Goal: Transaction & Acquisition: Subscribe to service/newsletter

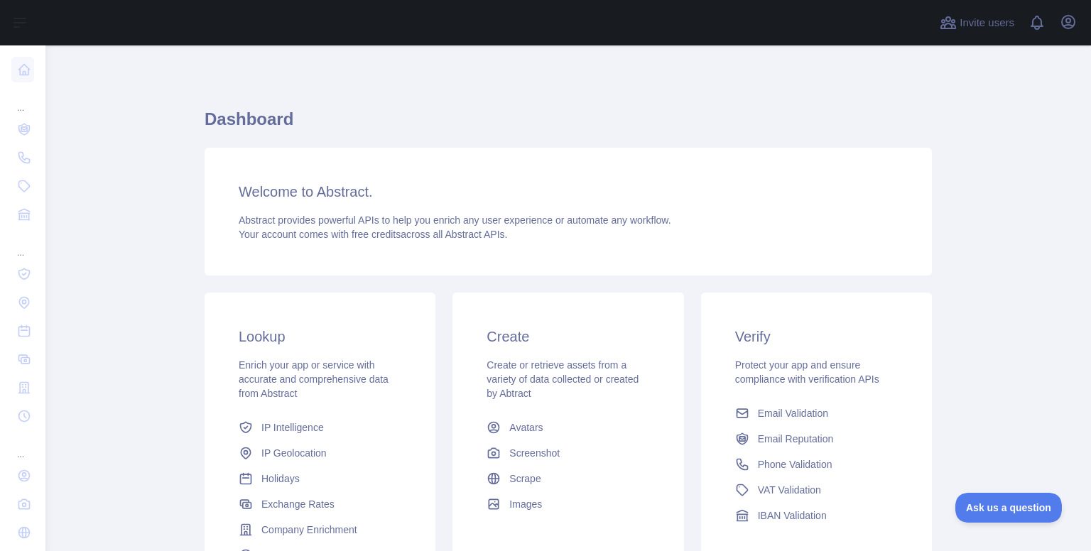
drag, startPoint x: 1033, startPoint y: 263, endPoint x: 1014, endPoint y: 94, distance: 169.4
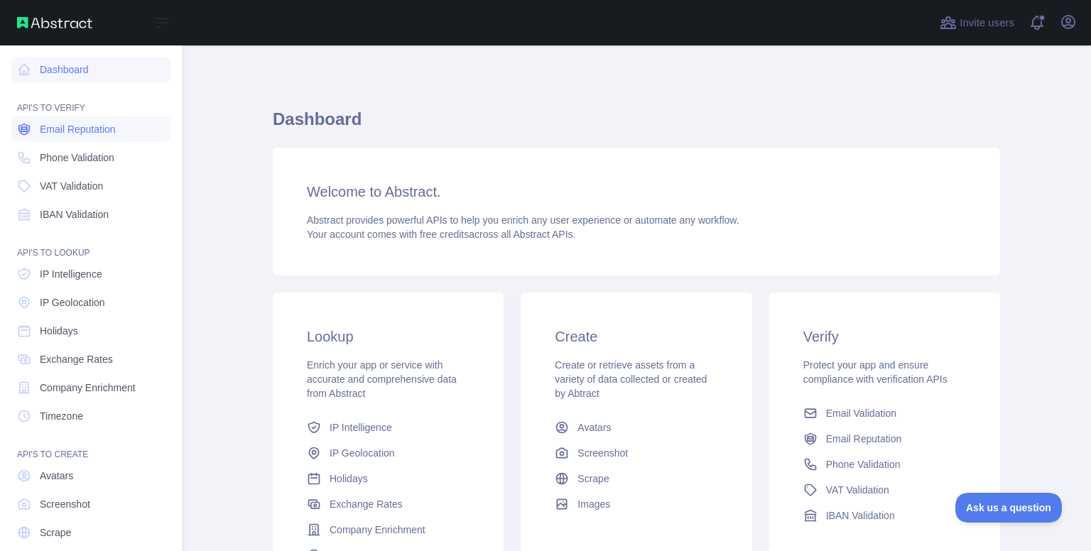
click at [45, 126] on span "Email Reputation" at bounding box center [78, 129] width 76 height 14
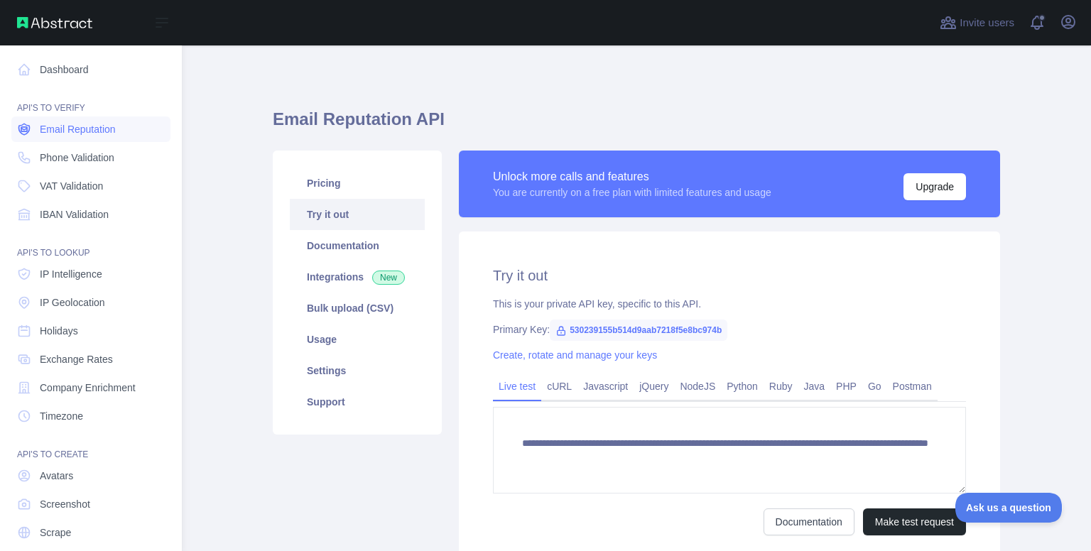
click at [45, 128] on span "Email Reputation" at bounding box center [78, 129] width 76 height 14
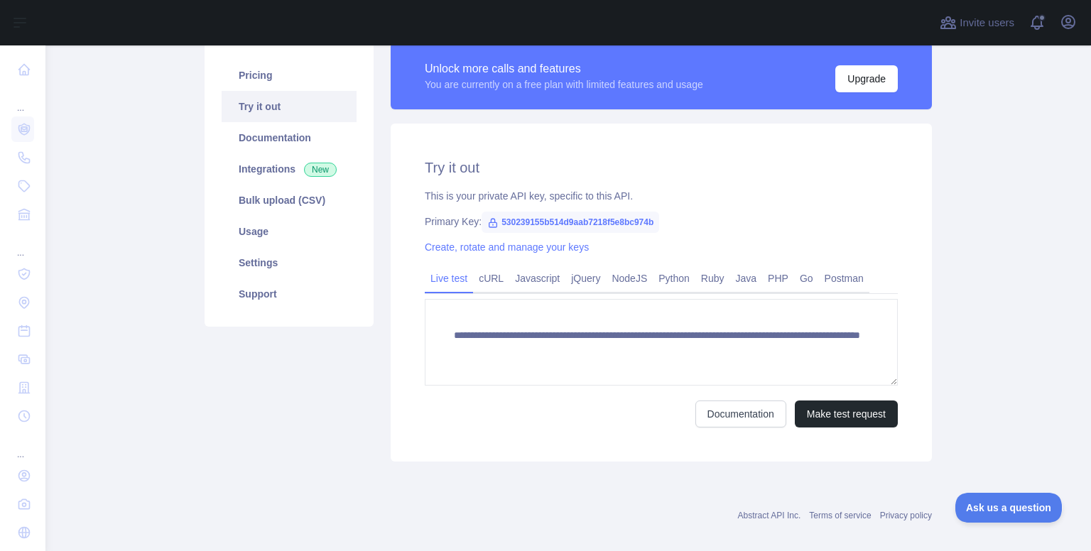
scroll to position [122, 0]
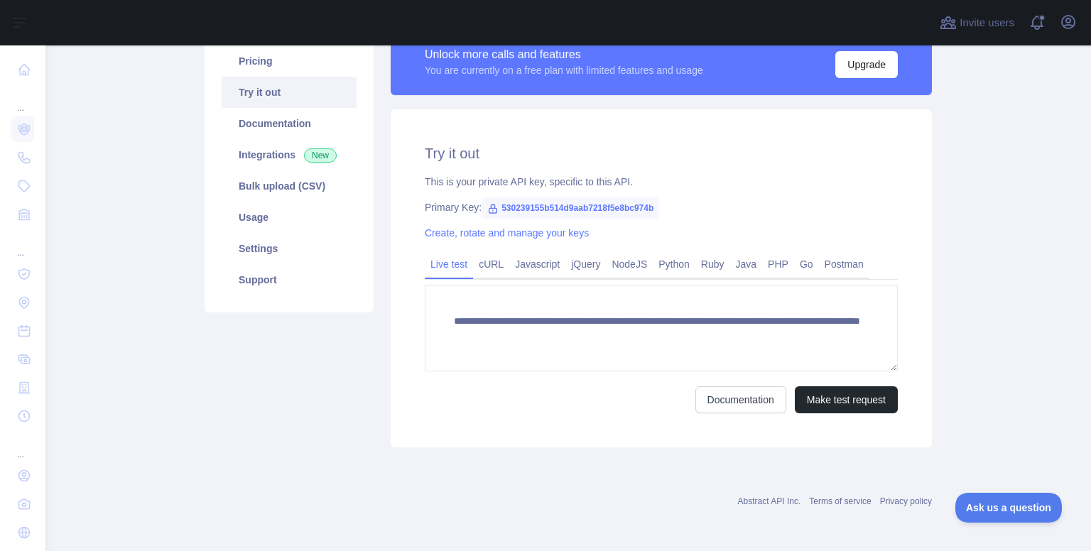
drag, startPoint x: 707, startPoint y: 298, endPoint x: 717, endPoint y: 376, distance: 78.8
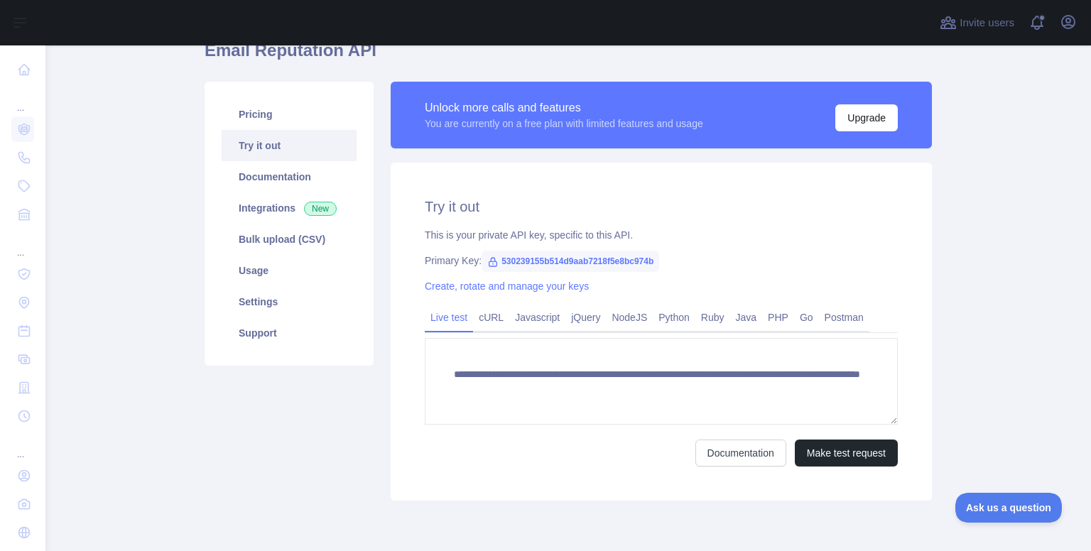
scroll to position [54, 0]
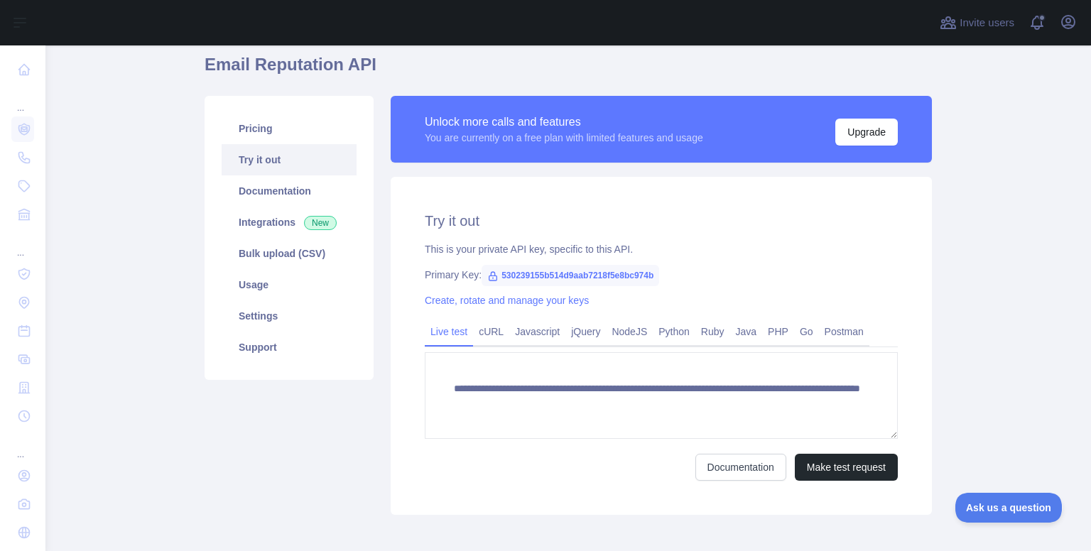
drag, startPoint x: 781, startPoint y: 227, endPoint x: 785, endPoint y: 193, distance: 34.4
click at [251, 285] on link "Usage" at bounding box center [289, 285] width 135 height 31
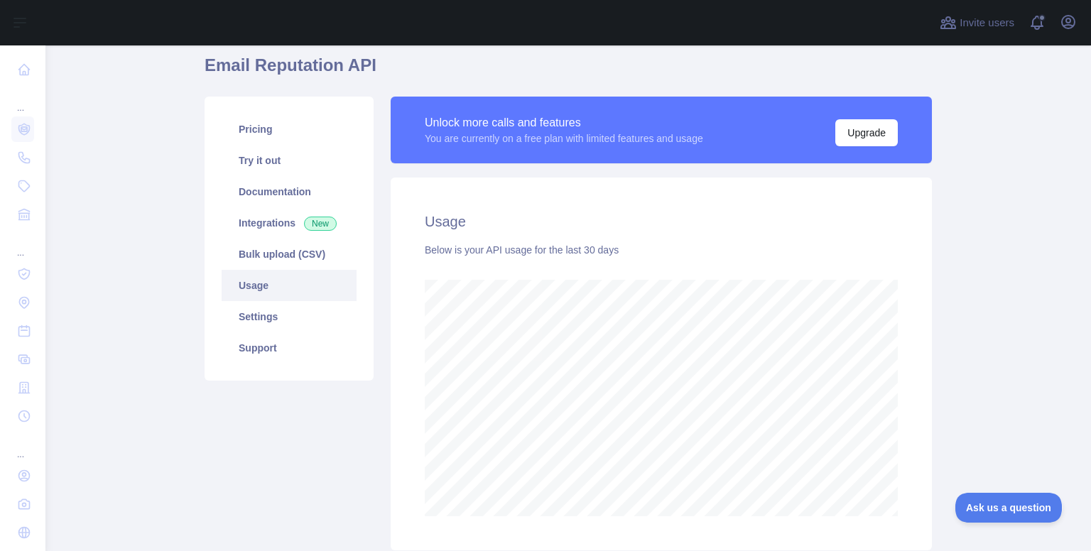
scroll to position [506, 1034]
click at [280, 234] on link "Integrations New" at bounding box center [289, 222] width 135 height 31
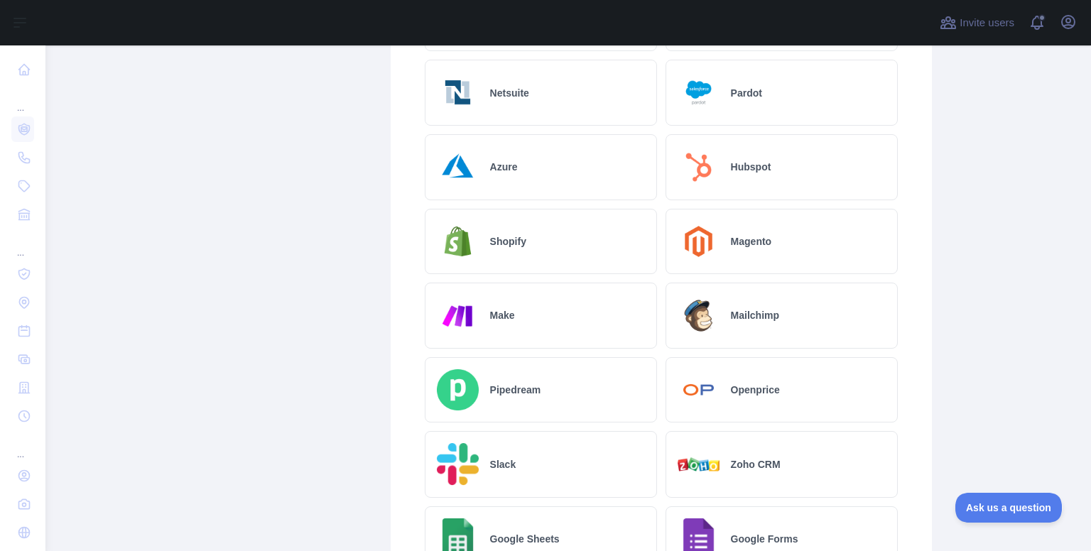
drag, startPoint x: 927, startPoint y: 215, endPoint x: 943, endPoint y: 325, distance: 111.2
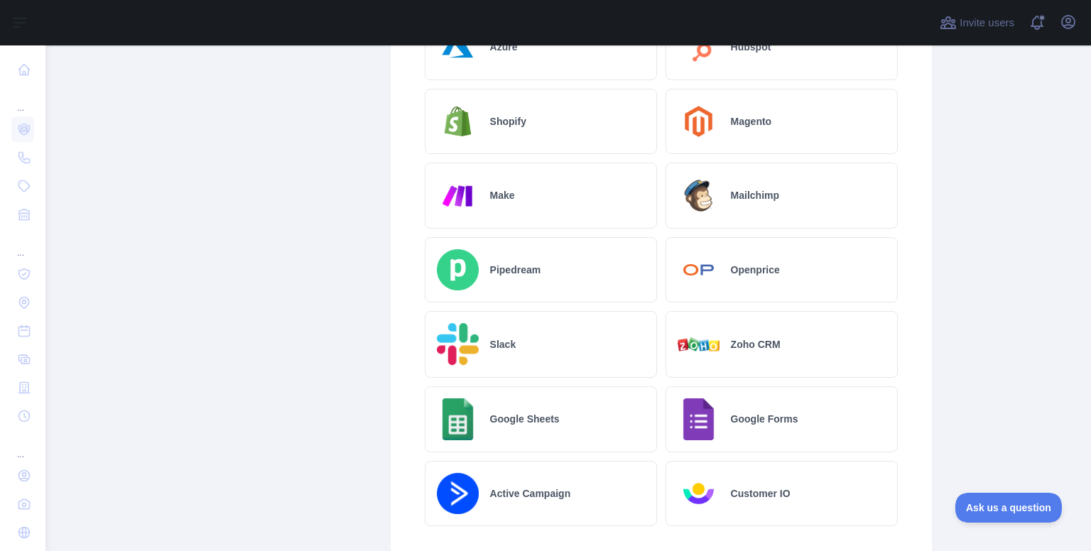
drag, startPoint x: 943, startPoint y: 325, endPoint x: 945, endPoint y: 367, distance: 42.0
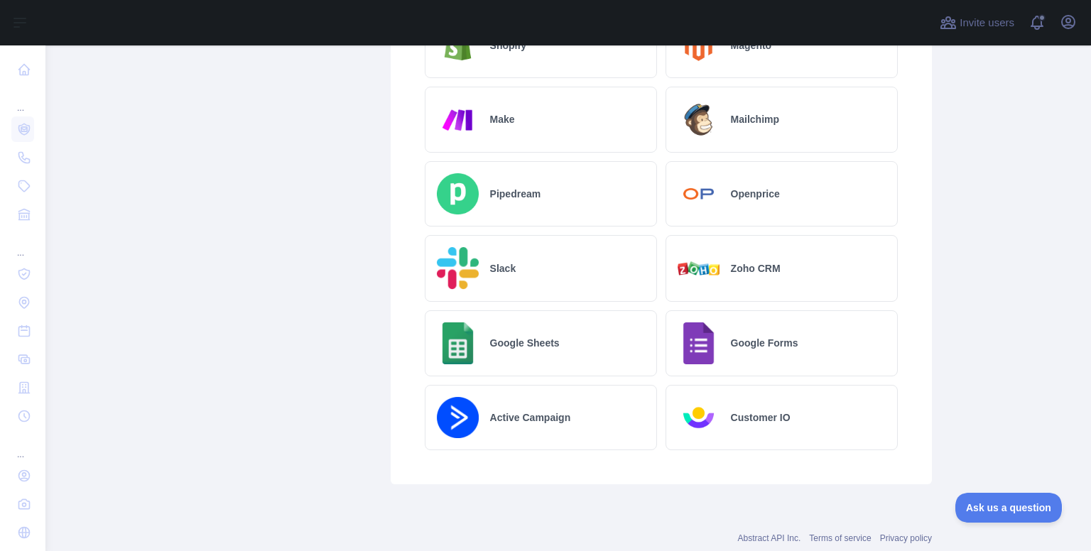
scroll to position [791, 0]
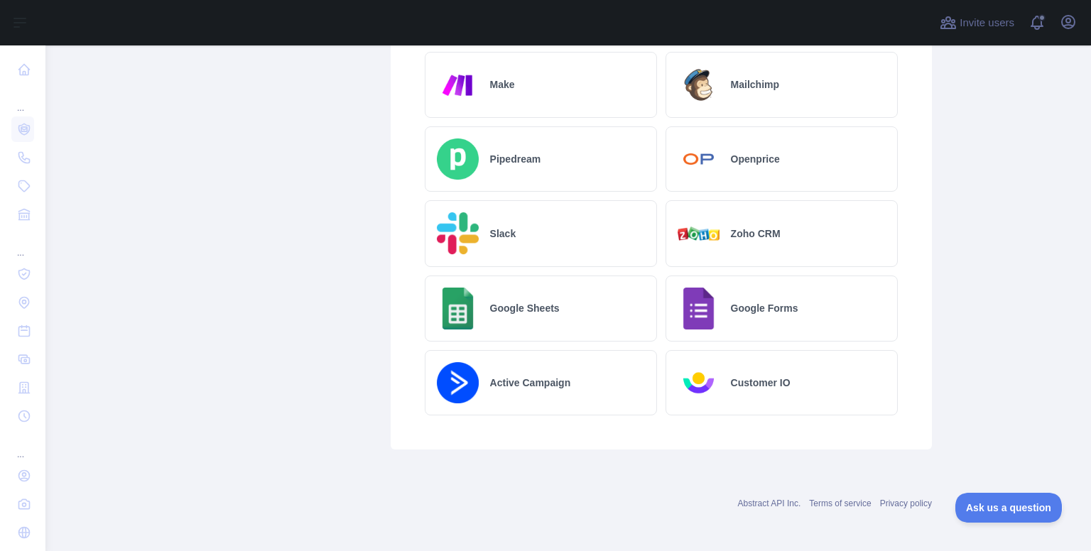
drag, startPoint x: 936, startPoint y: 347, endPoint x: 923, endPoint y: 434, distance: 87.6
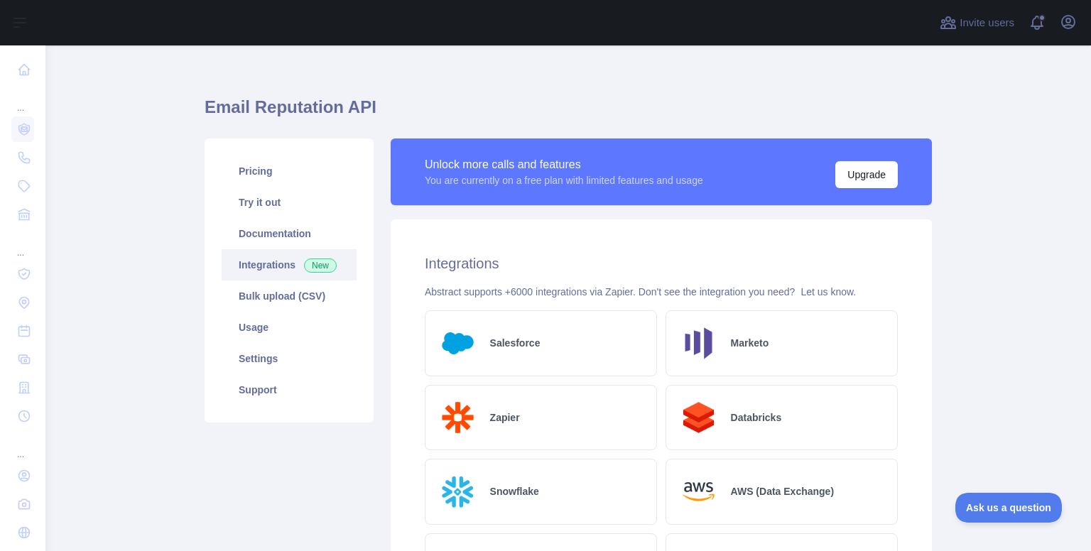
scroll to position [0, 0]
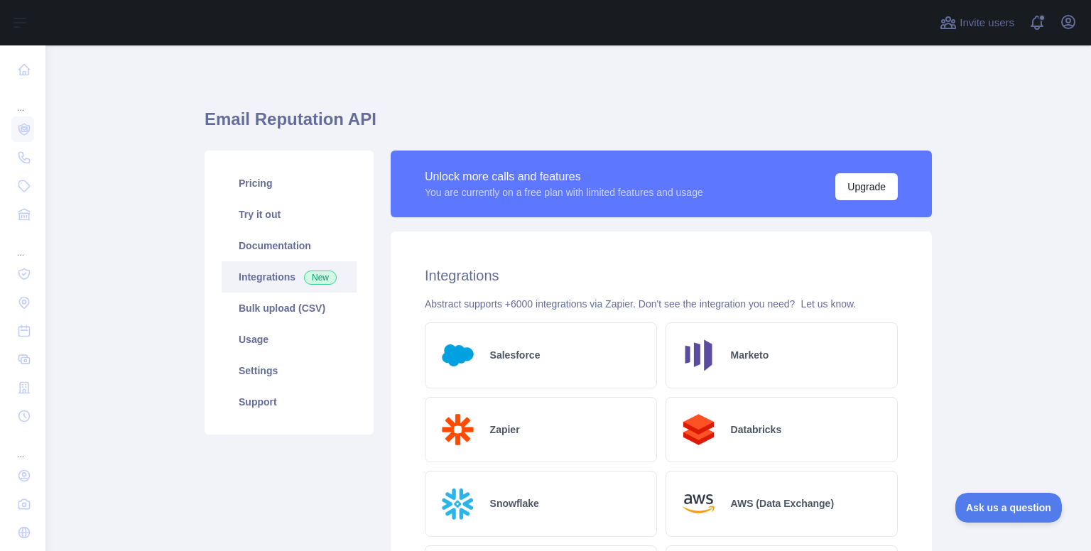
drag, startPoint x: 926, startPoint y: 415, endPoint x: 929, endPoint y: 362, distance: 52.7
click at [233, 172] on link "Pricing" at bounding box center [289, 183] width 135 height 31
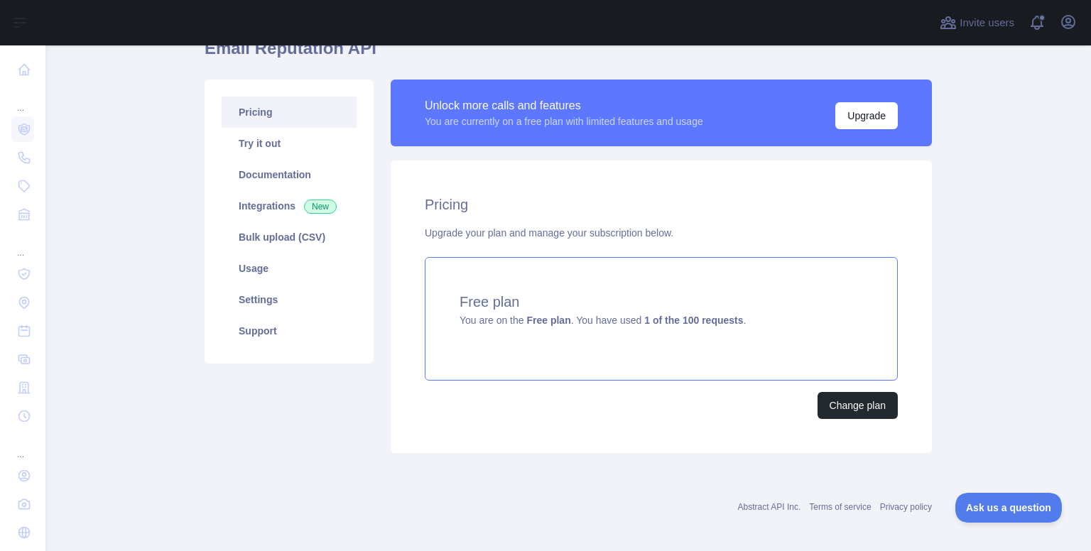
scroll to position [77, 0]
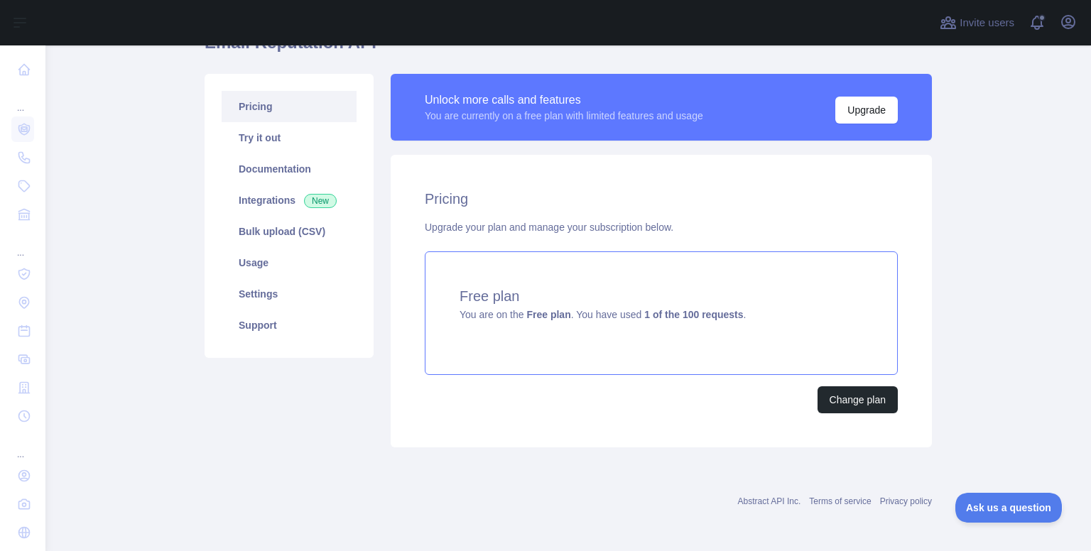
drag, startPoint x: 558, startPoint y: 276, endPoint x: 565, endPoint y: 311, distance: 35.7
click at [835, 401] on button "Change plan" at bounding box center [858, 399] width 80 height 27
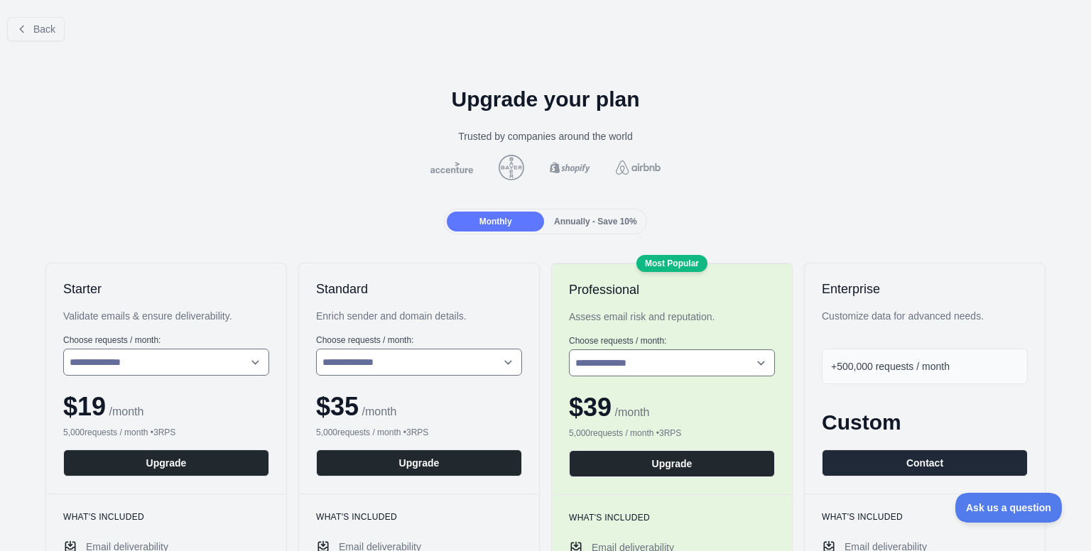
drag, startPoint x: 967, startPoint y: 413, endPoint x: 966, endPoint y: 428, distance: 15.6
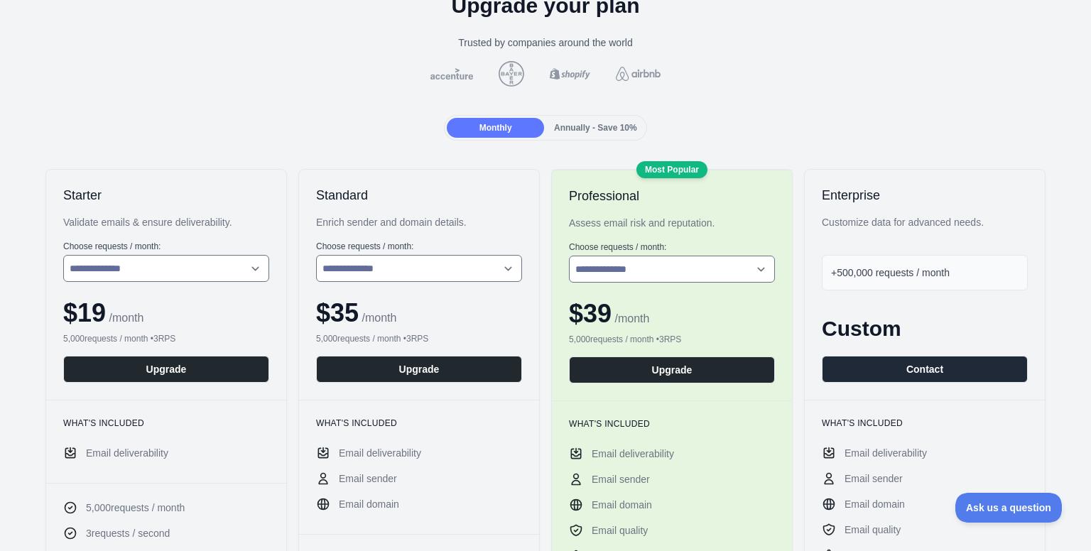
scroll to position [151, 0]
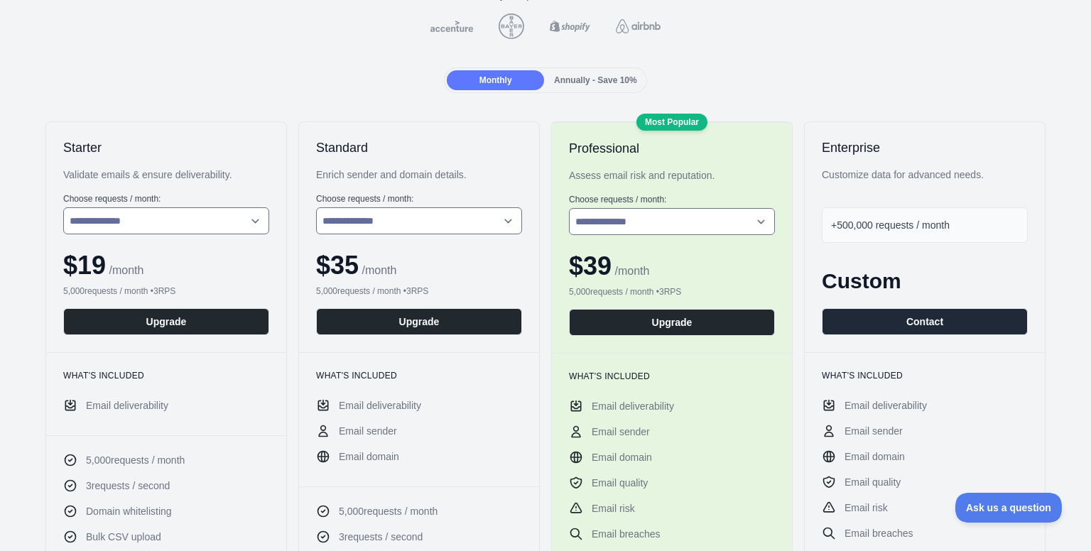
drag, startPoint x: 999, startPoint y: 214, endPoint x: 1008, endPoint y: 286, distance: 73.0
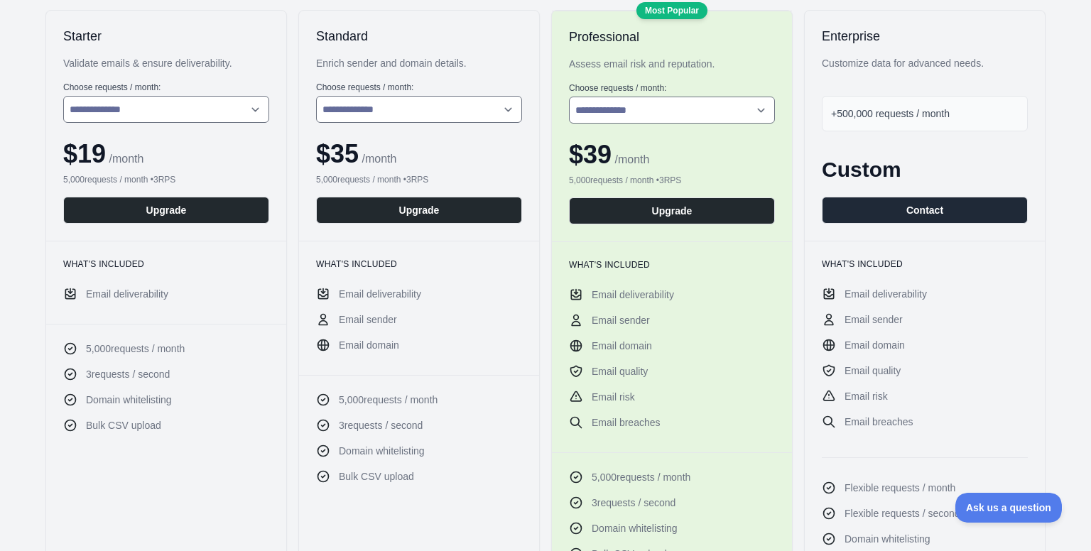
drag, startPoint x: 975, startPoint y: 428, endPoint x: 980, endPoint y: 455, distance: 28.3
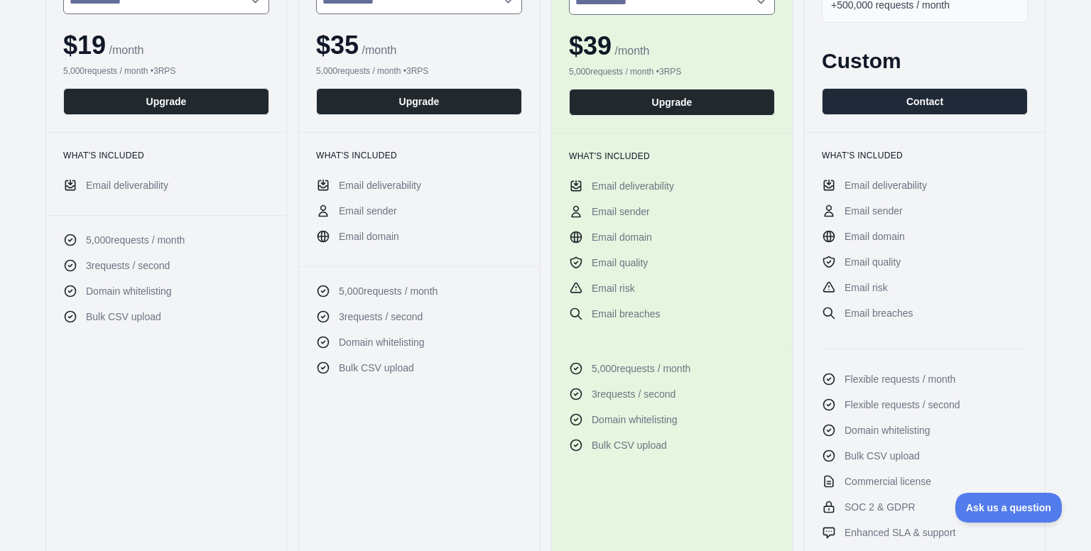
drag, startPoint x: 980, startPoint y: 387, endPoint x: 980, endPoint y: 434, distance: 46.9
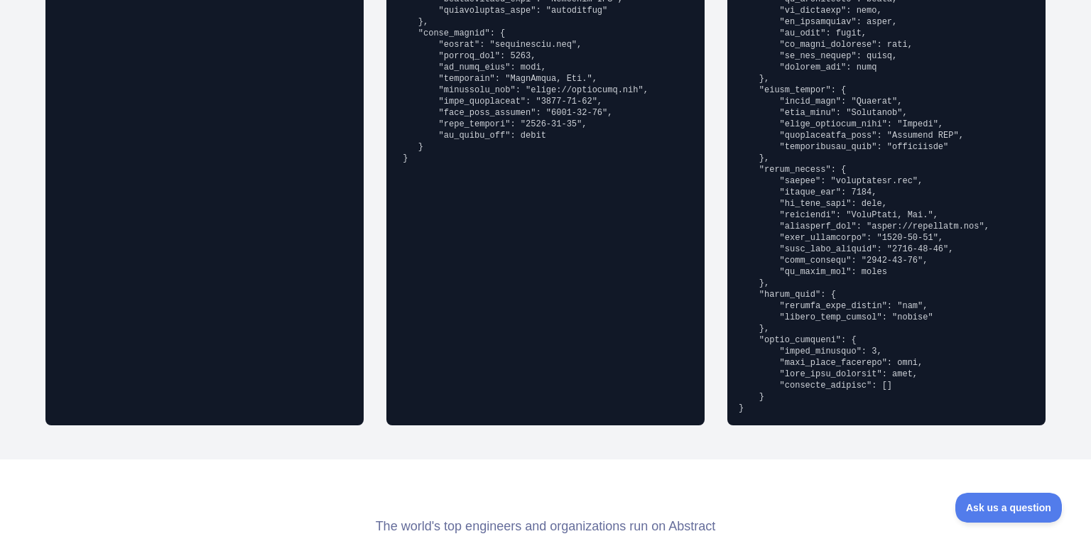
scroll to position [1858, 0]
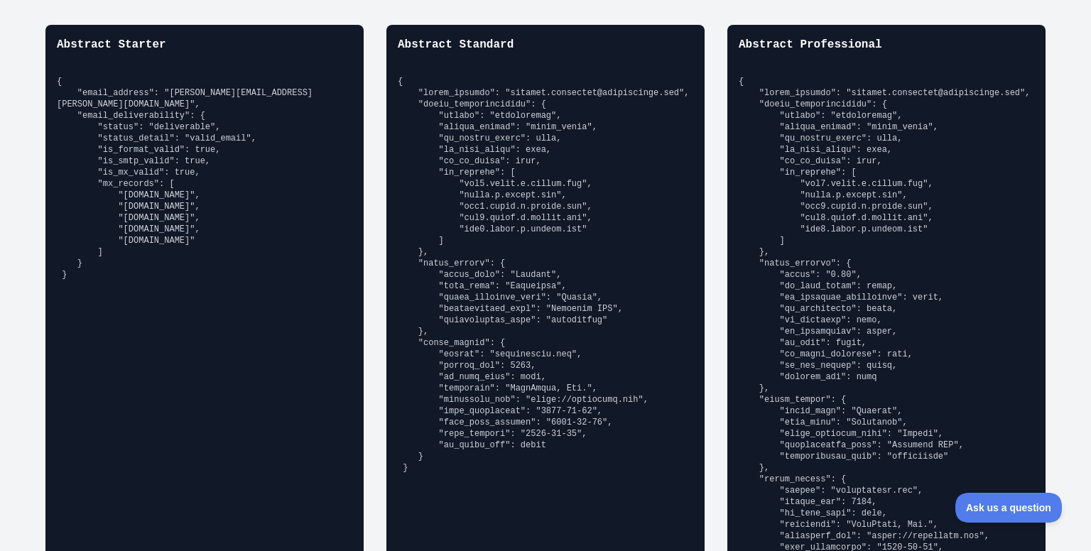
drag, startPoint x: 649, startPoint y: 247, endPoint x: 657, endPoint y: 129, distance: 118.9
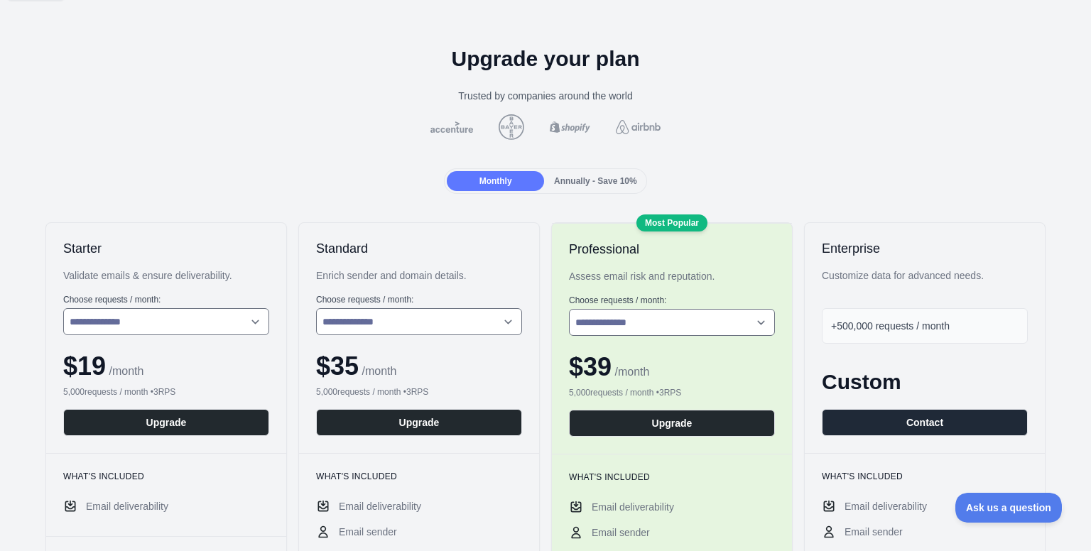
scroll to position [0, 0]
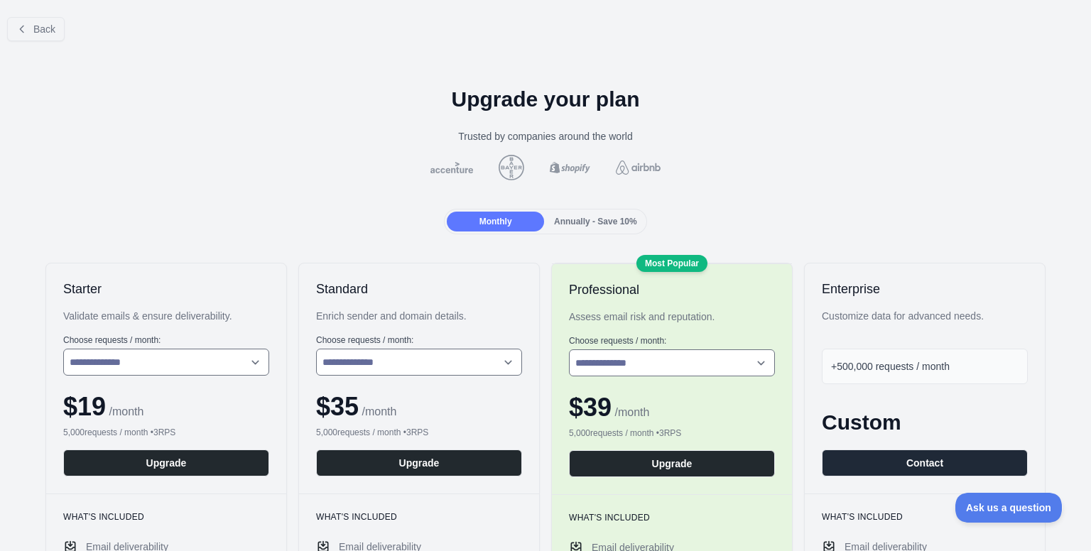
drag, startPoint x: 629, startPoint y: 218, endPoint x: 624, endPoint y: 140, distance: 78.3
click at [467, 163] on img at bounding box center [452, 167] width 48 height 11
click at [587, 224] on span "Annually - Save 10%" at bounding box center [595, 222] width 83 height 10
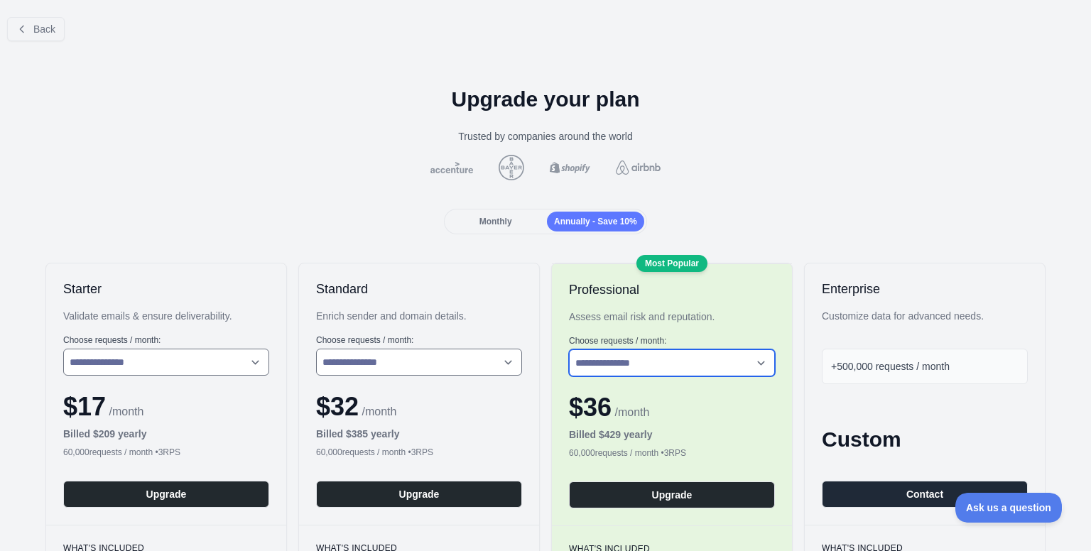
click at [710, 362] on select "**********" at bounding box center [672, 362] width 206 height 27
click at [569, 349] on select "**********" at bounding box center [672, 362] width 206 height 27
click at [700, 357] on select "**********" at bounding box center [672, 362] width 206 height 27
click at [569, 349] on select "**********" at bounding box center [672, 362] width 206 height 27
click at [711, 364] on select "**********" at bounding box center [672, 362] width 206 height 27
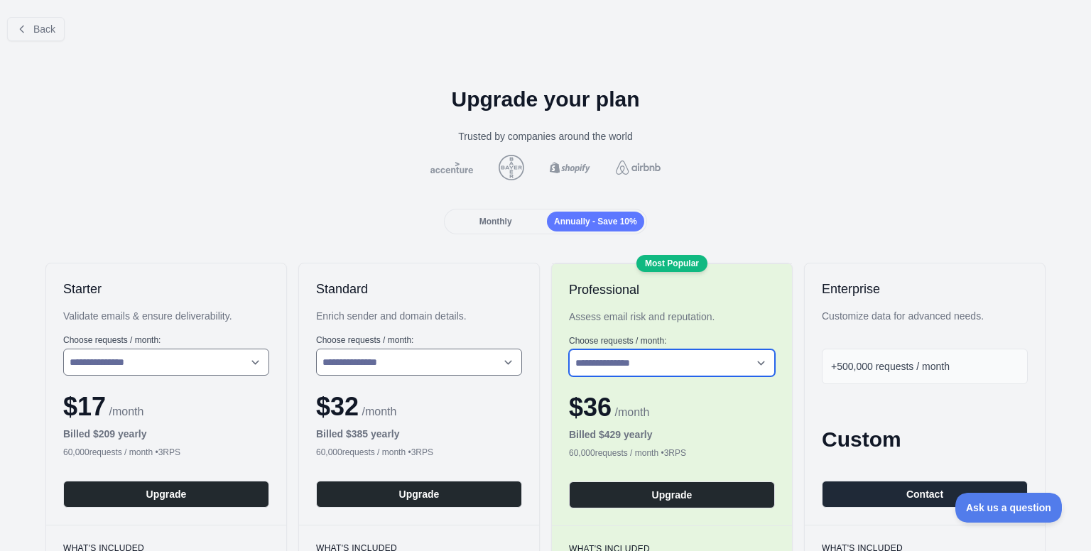
click at [711, 364] on select "**********" at bounding box center [672, 362] width 206 height 27
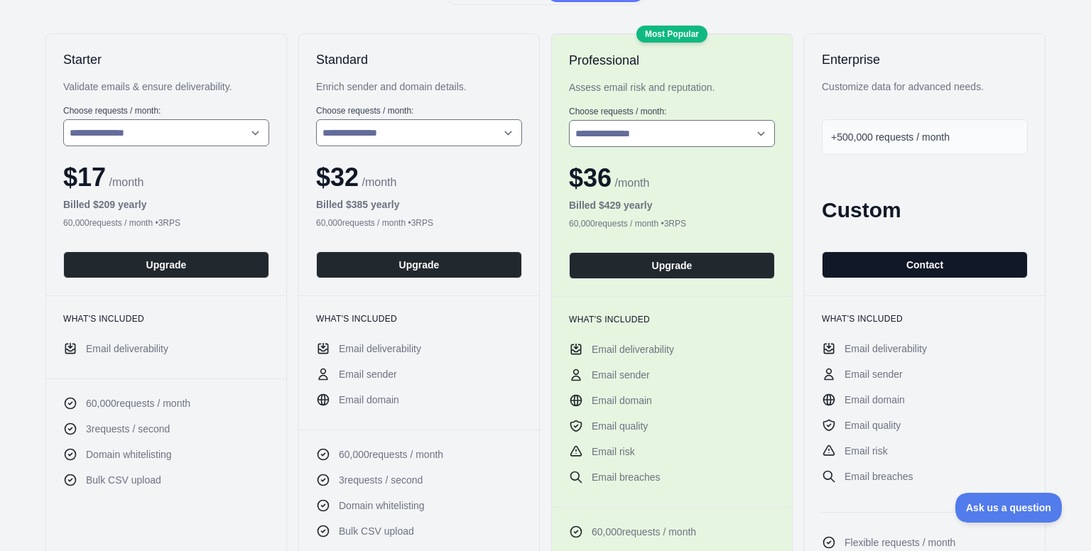
scroll to position [364, 0]
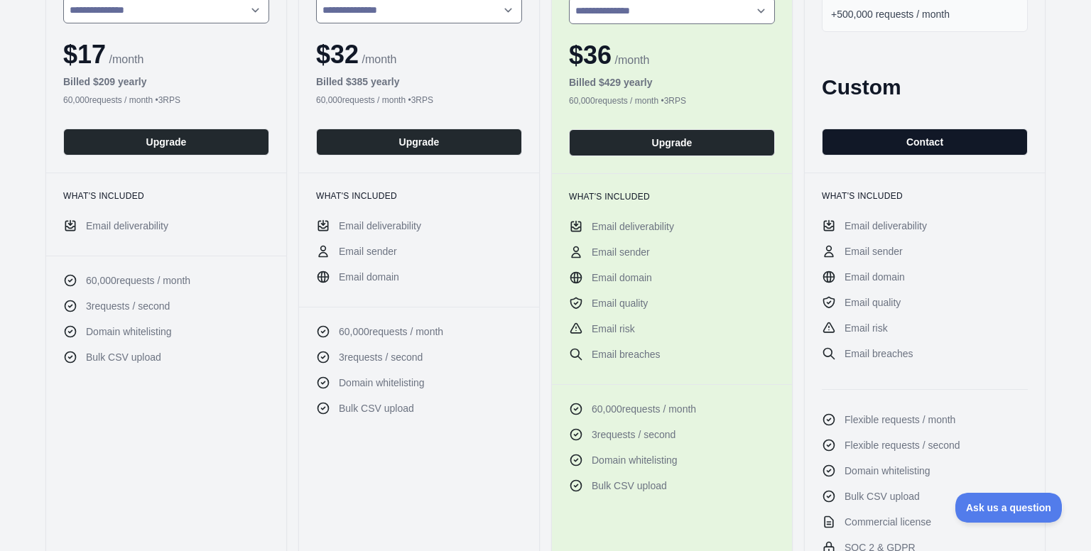
drag, startPoint x: 916, startPoint y: 177, endPoint x: 898, endPoint y: 300, distance: 124.9
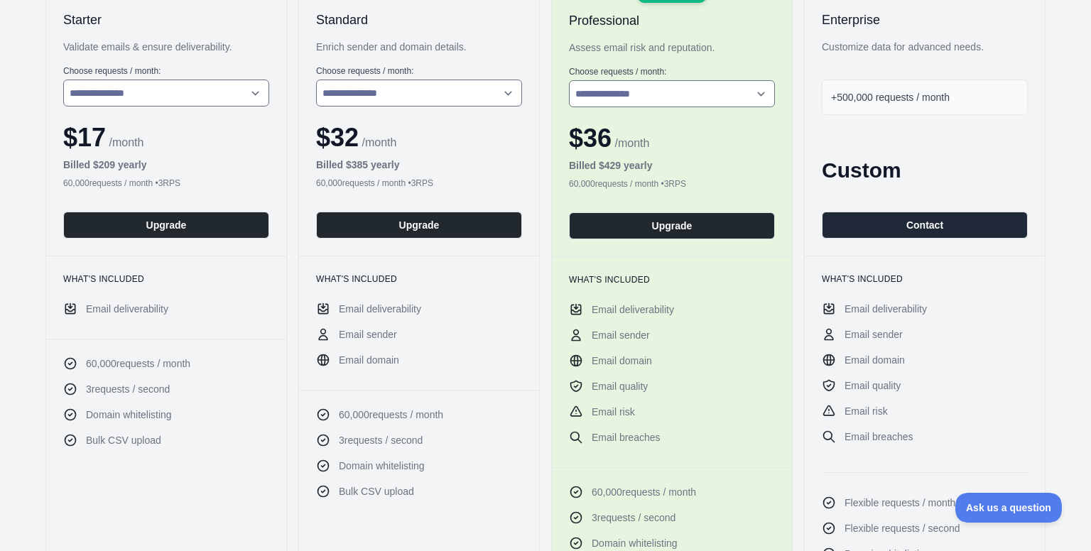
scroll to position [0, 0]
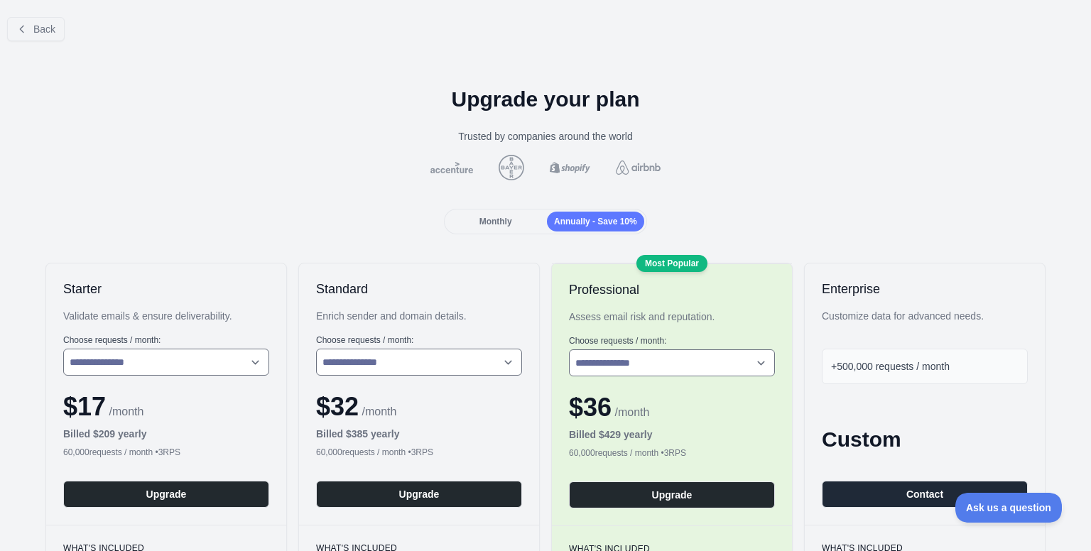
drag, startPoint x: 753, startPoint y: 390, endPoint x: 746, endPoint y: 223, distance: 167.1
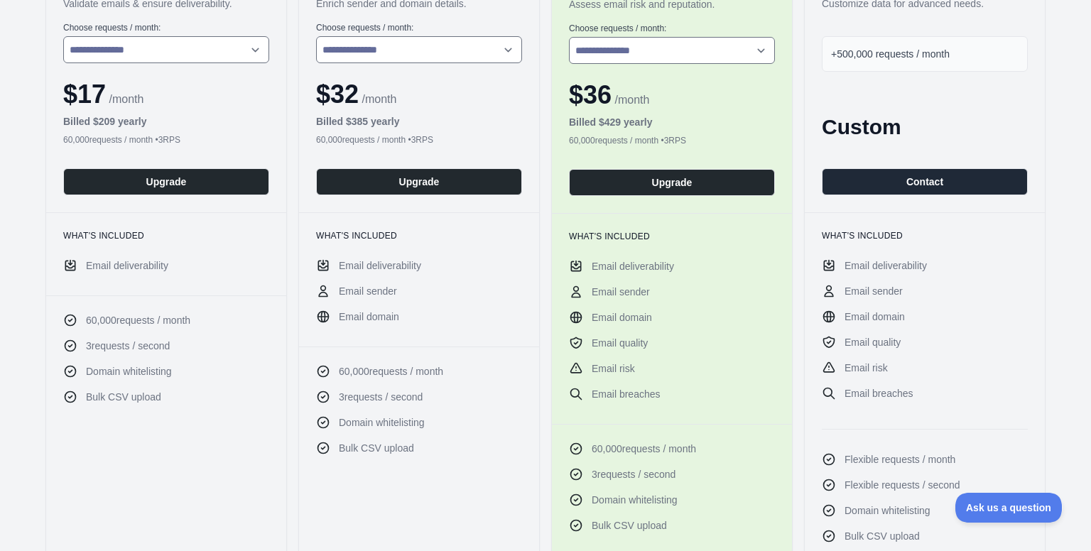
scroll to position [369, 0]
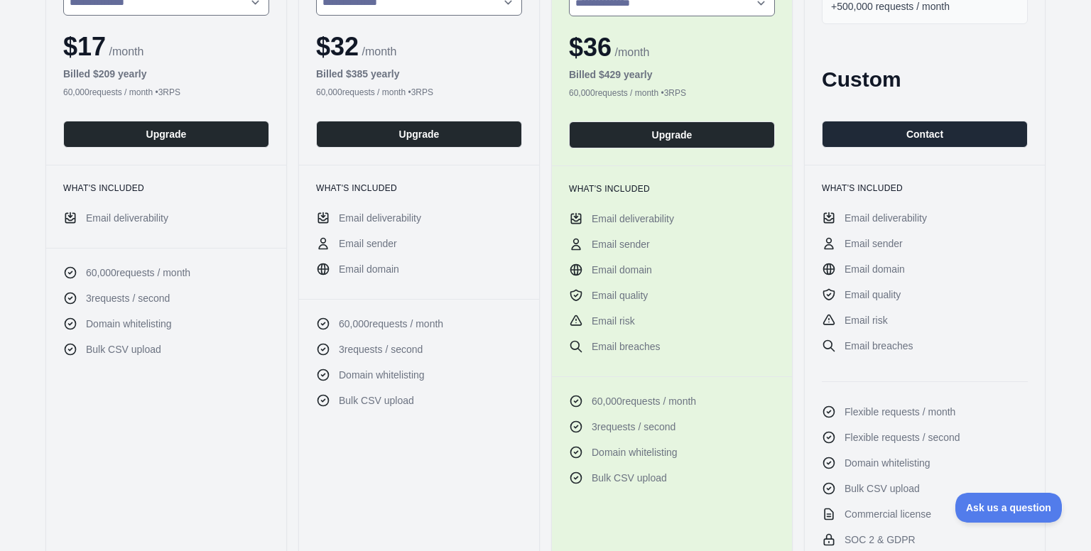
drag, startPoint x: 775, startPoint y: 189, endPoint x: 768, endPoint y: 269, distance: 79.9
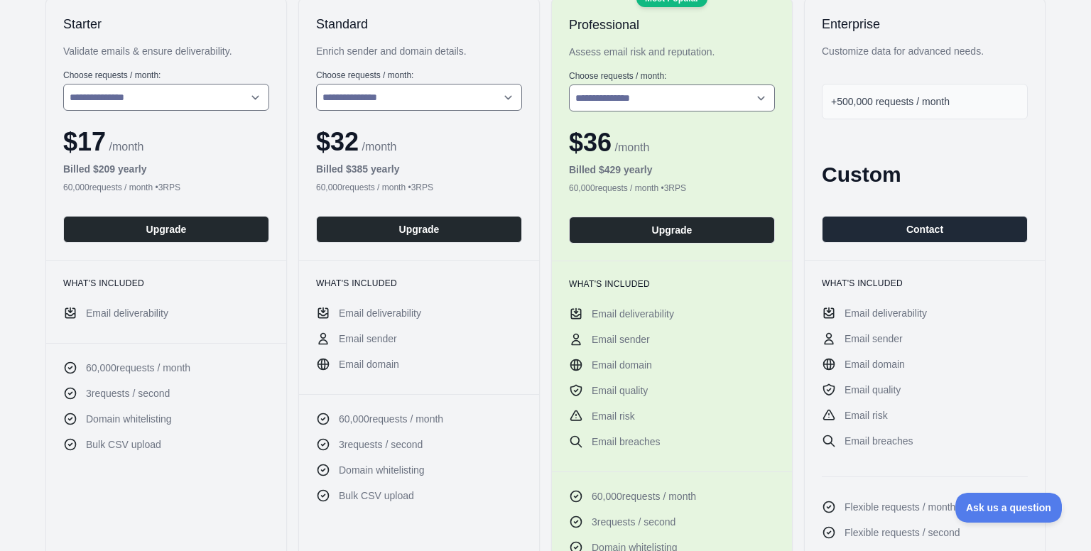
drag, startPoint x: 755, startPoint y: 356, endPoint x: 769, endPoint y: 293, distance: 64.1
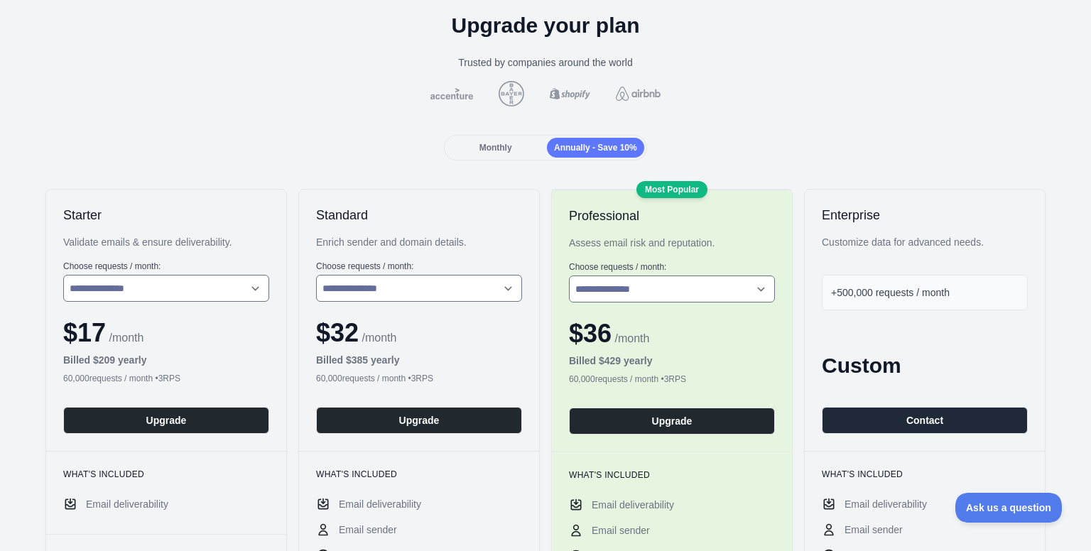
scroll to position [0, 0]
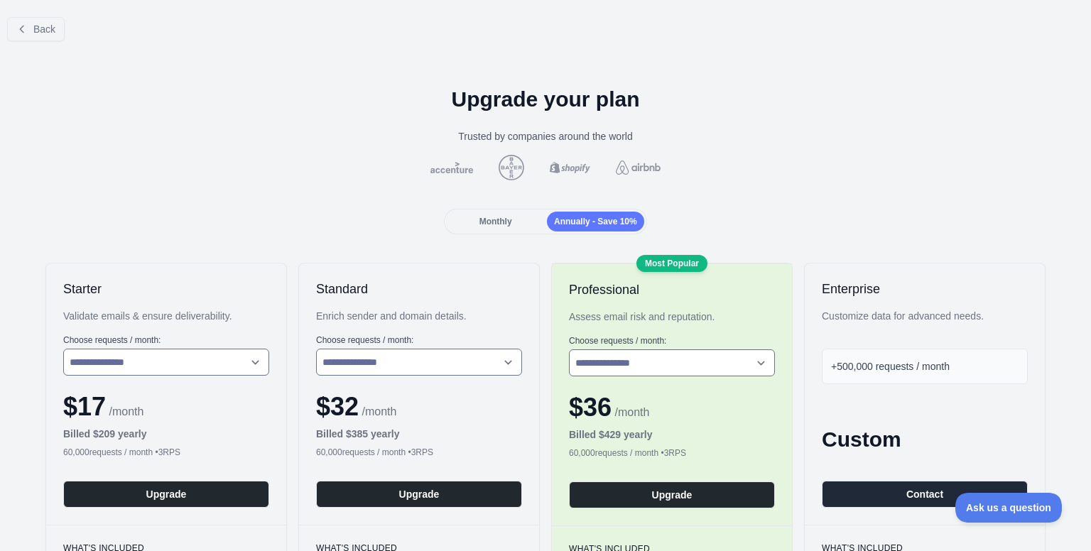
drag, startPoint x: 769, startPoint y: 318, endPoint x: 773, endPoint y: 254, distance: 63.3
click at [739, 362] on select "**********" at bounding box center [672, 362] width 206 height 27
select select "*"
click at [569, 349] on select "**********" at bounding box center [672, 362] width 206 height 27
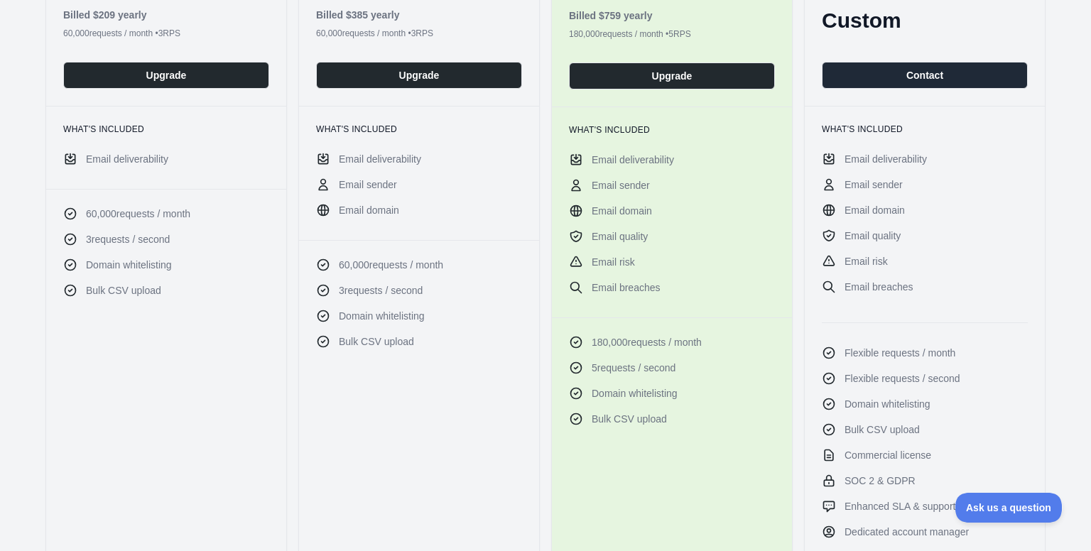
drag, startPoint x: 850, startPoint y: 174, endPoint x: 824, endPoint y: 327, distance: 155.0
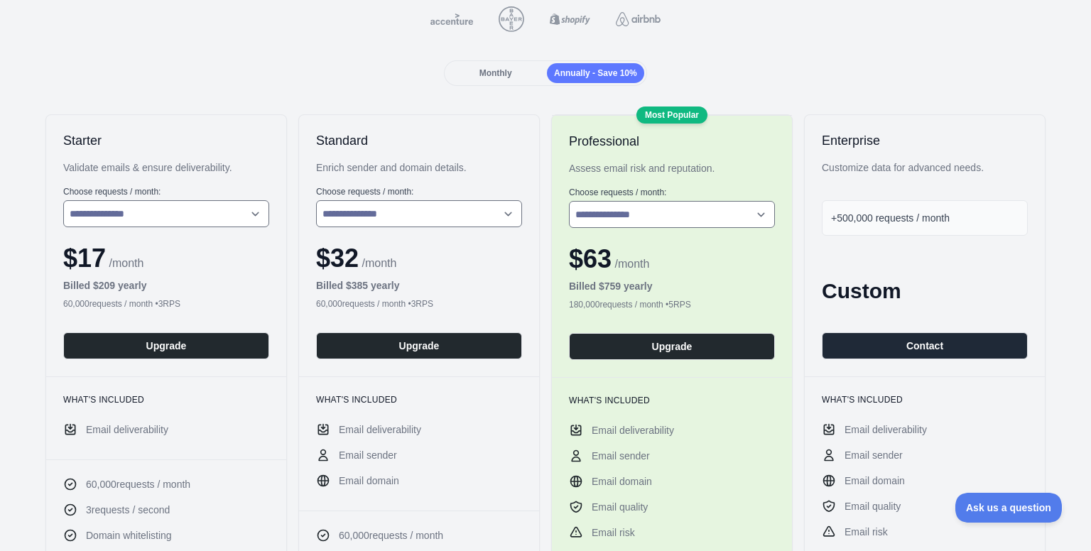
scroll to position [105, 0]
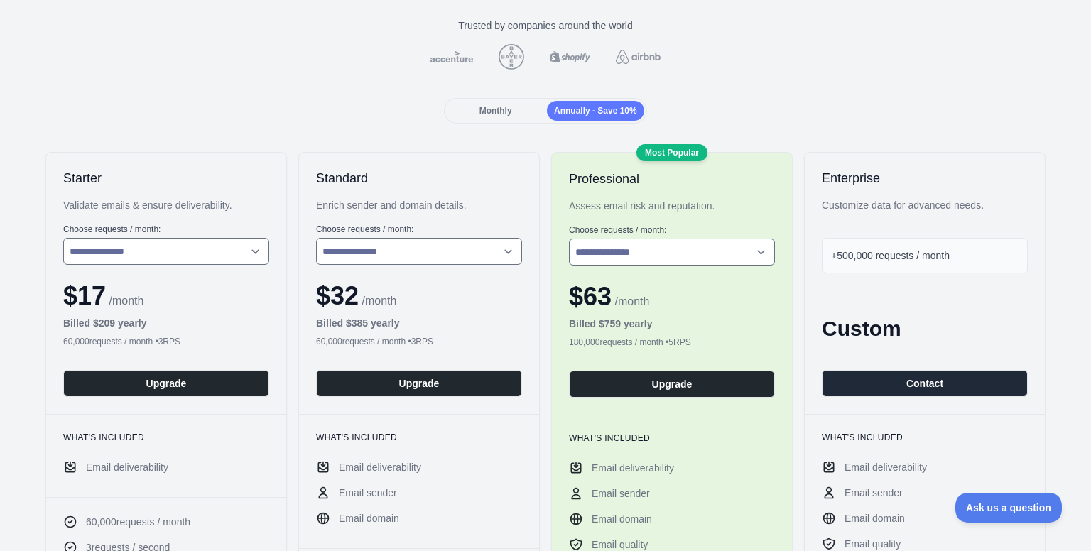
drag, startPoint x: 752, startPoint y: 330, endPoint x: 771, endPoint y: 256, distance: 76.5
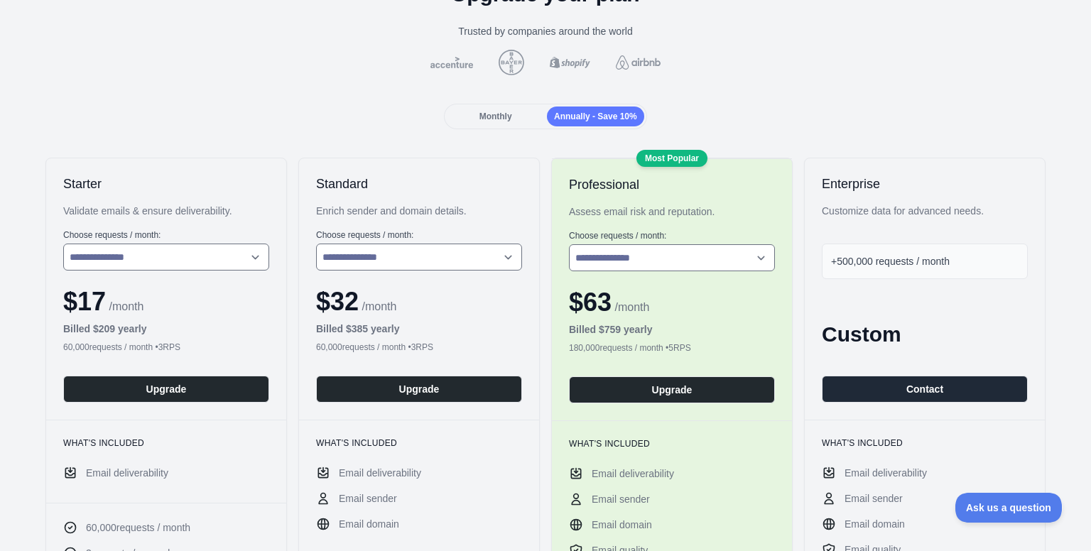
click at [747, 241] on div "**********" at bounding box center [672, 250] width 206 height 41
click at [742, 264] on select "**********" at bounding box center [672, 257] width 206 height 27
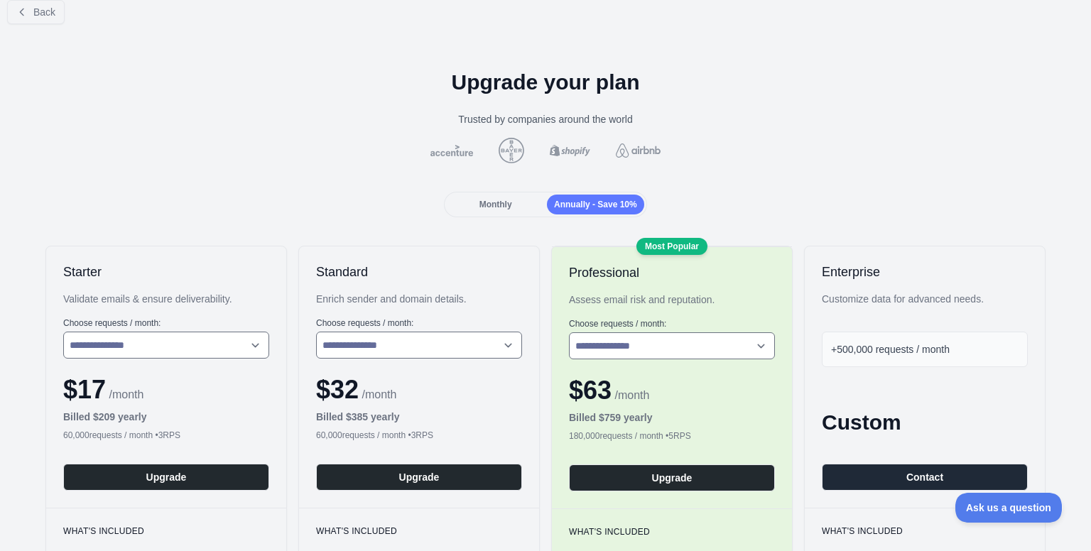
scroll to position [0, 0]
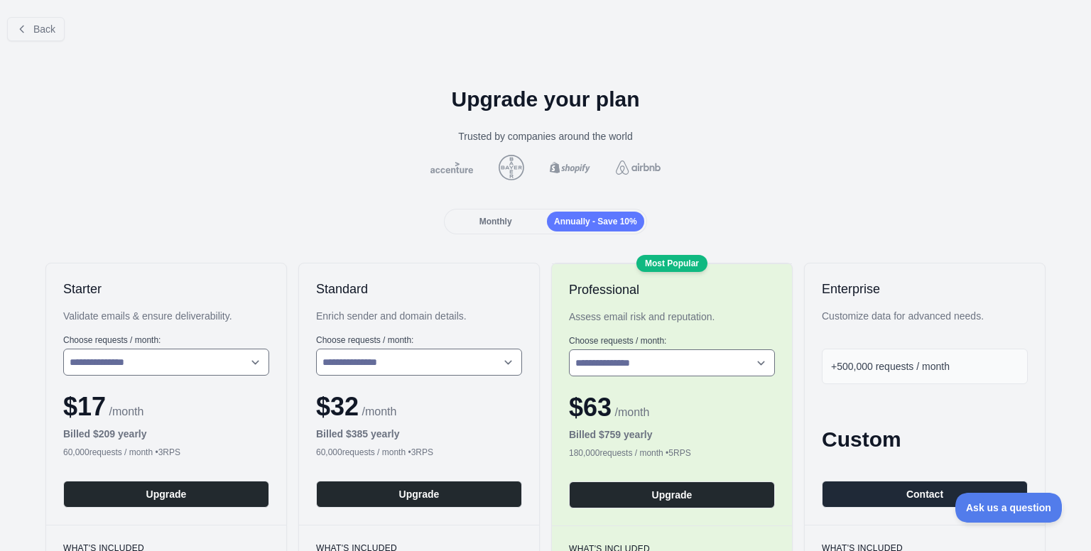
drag, startPoint x: 796, startPoint y: 146, endPoint x: 807, endPoint y: 100, distance: 47.5
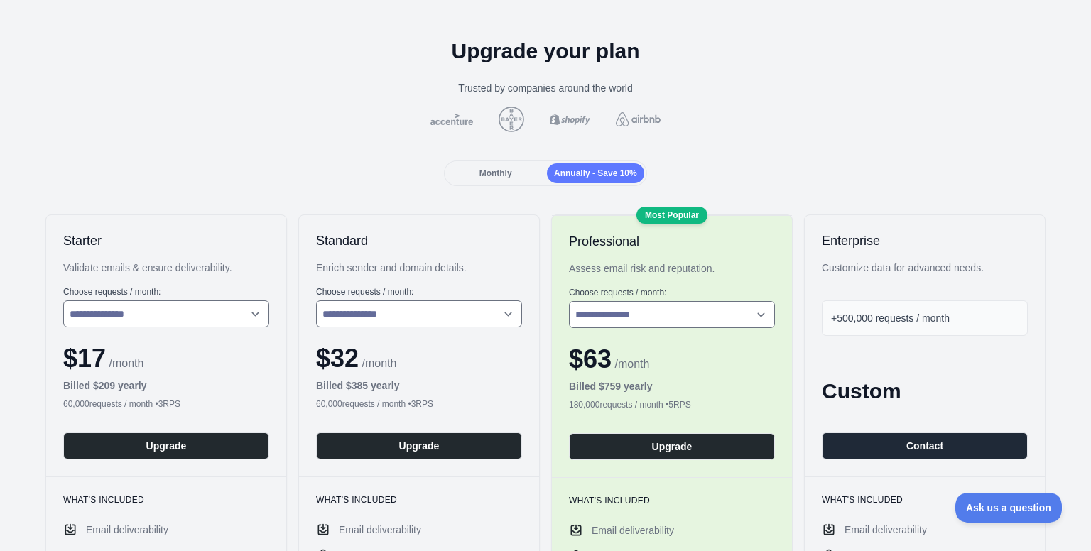
drag, startPoint x: 768, startPoint y: 186, endPoint x: 766, endPoint y: 214, distance: 27.8
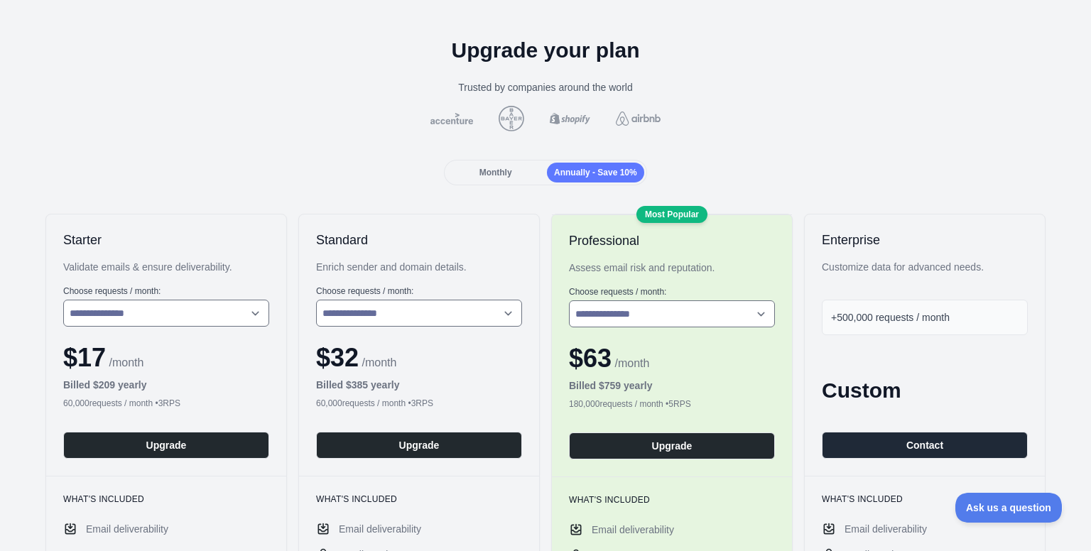
click at [766, 215] on div "**********" at bounding box center [672, 346] width 240 height 262
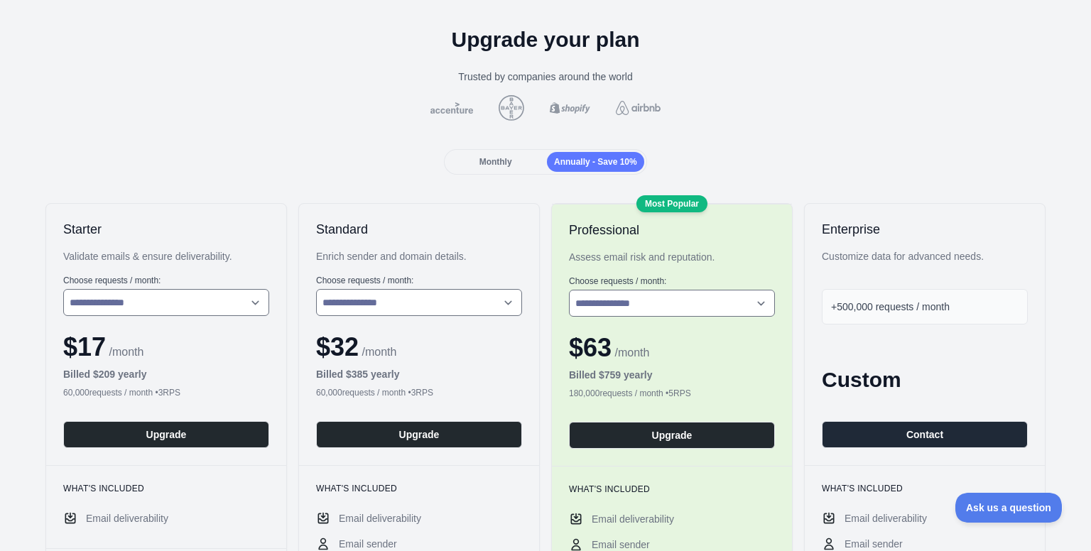
scroll to position [61, 0]
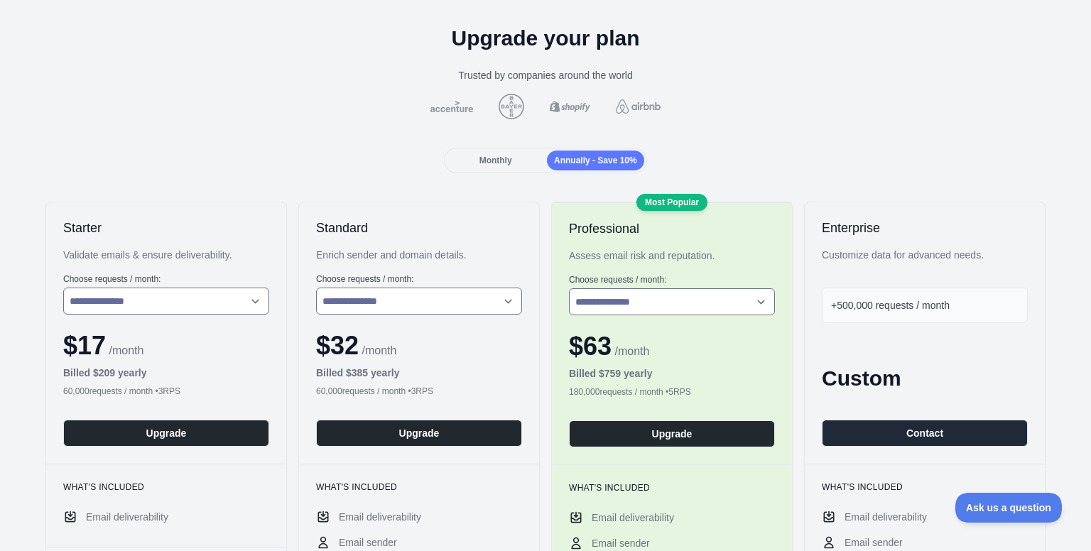
drag, startPoint x: 763, startPoint y: 190, endPoint x: 762, endPoint y: 205, distance: 15.6
click at [758, 202] on div "**********" at bounding box center [672, 333] width 240 height 262
